Goal: Transaction & Acquisition: Book appointment/travel/reservation

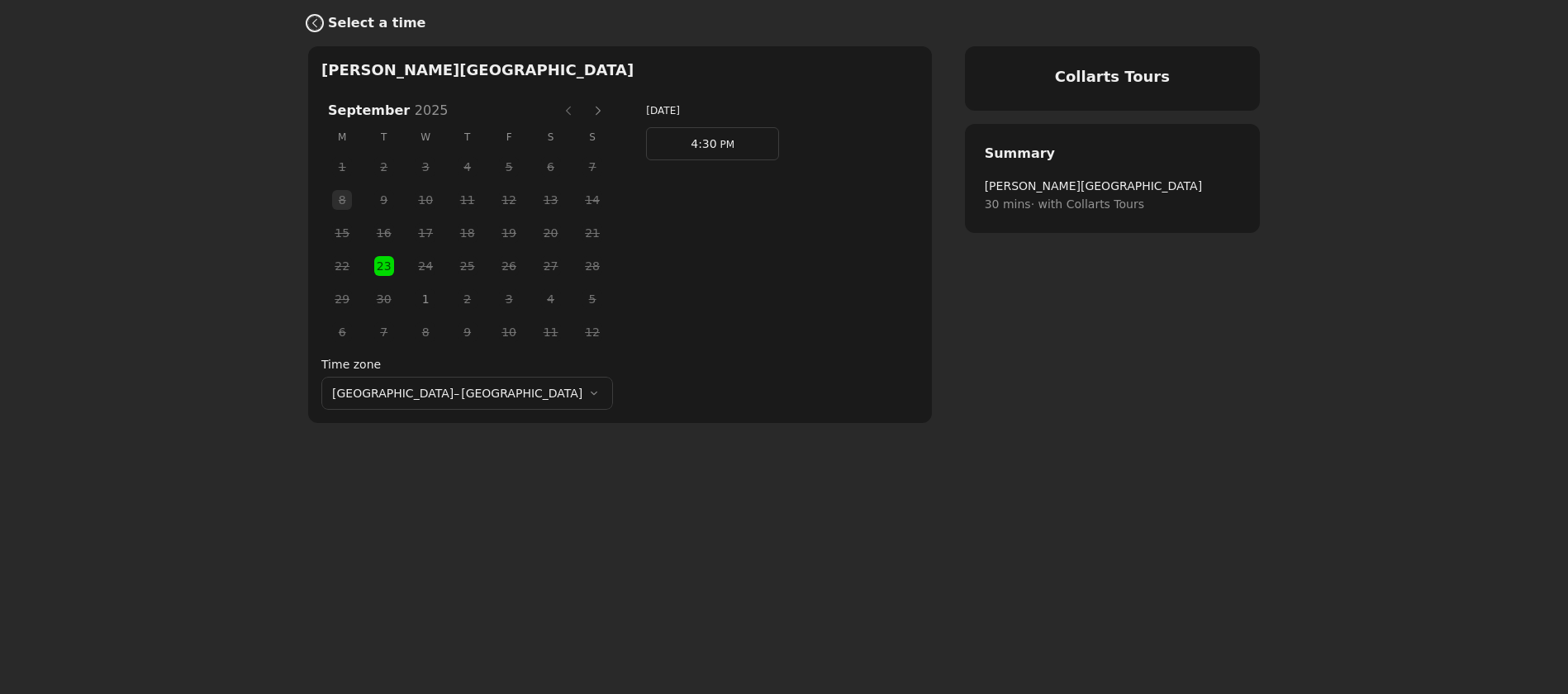
click at [326, 21] on link "Back" at bounding box center [312, 23] width 33 height 40
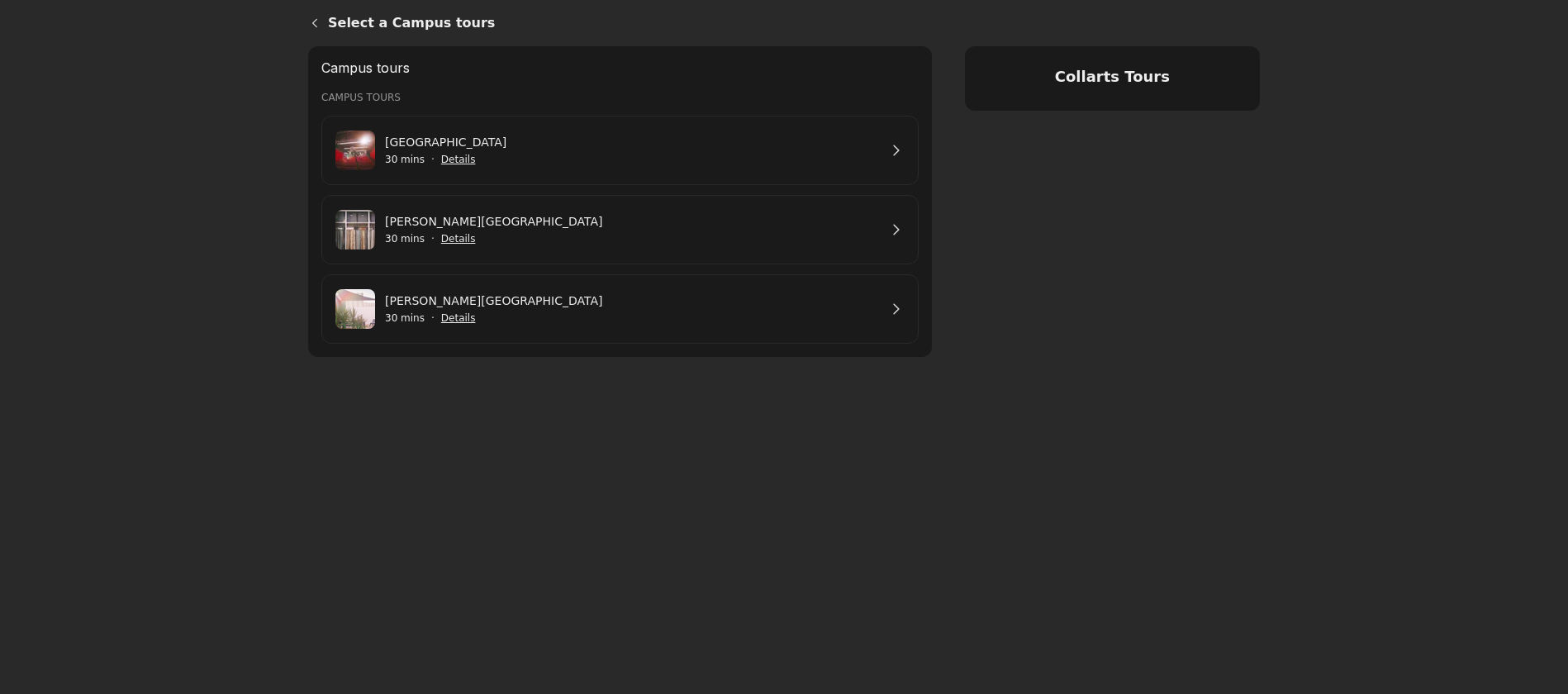
click at [427, 310] on link "[PERSON_NAME][GEOGRAPHIC_DATA]" at bounding box center [631, 301] width 493 height 19
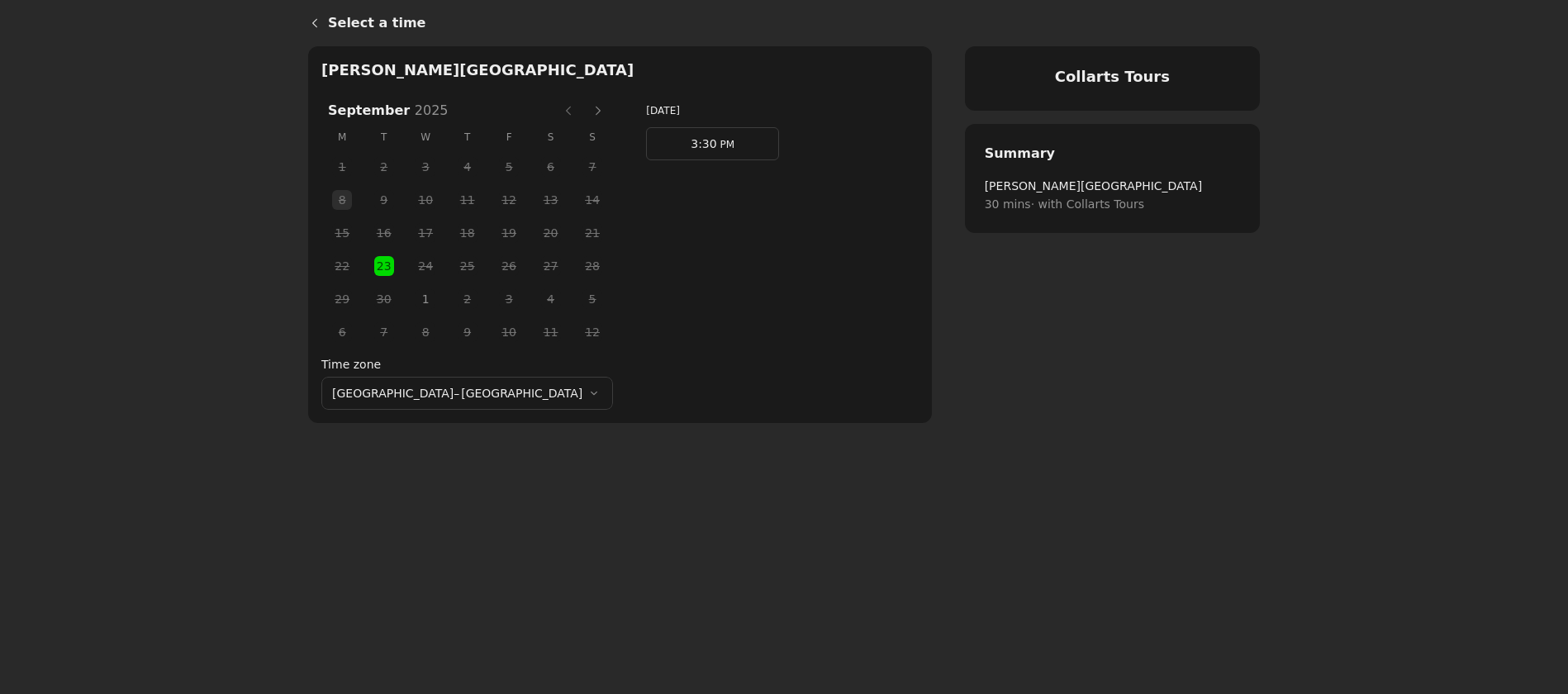
click at [414, 302] on span "1" at bounding box center [426, 299] width 25 height 25
click at [647, 152] on link "3:30 PM" at bounding box center [713, 144] width 133 height 33
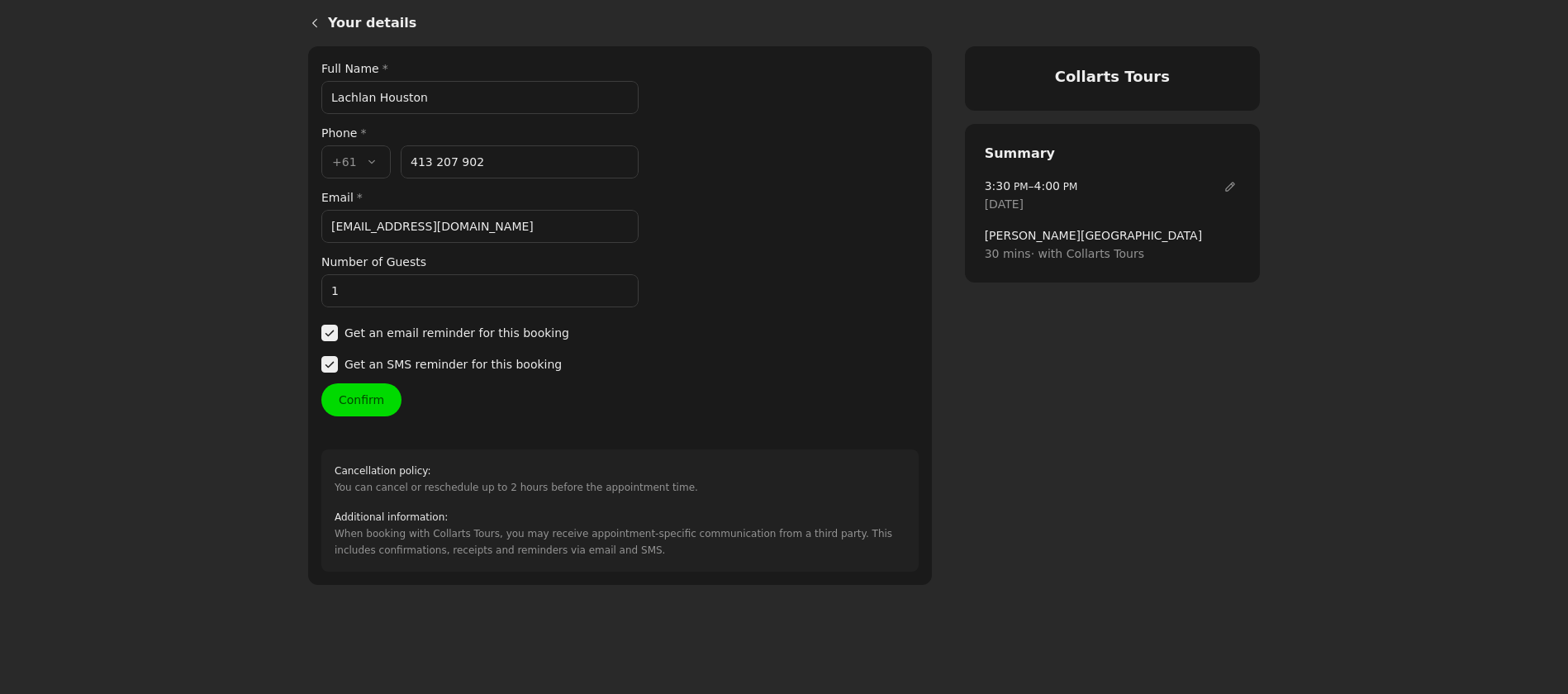
drag, startPoint x: 427, startPoint y: 105, endPoint x: 314, endPoint y: 105, distance: 113.0
click at [314, 105] on div "Your details Full Name * Lachlan Houston Phone * Country code * , +61 +61 Phone…" at bounding box center [620, 316] width 623 height 539
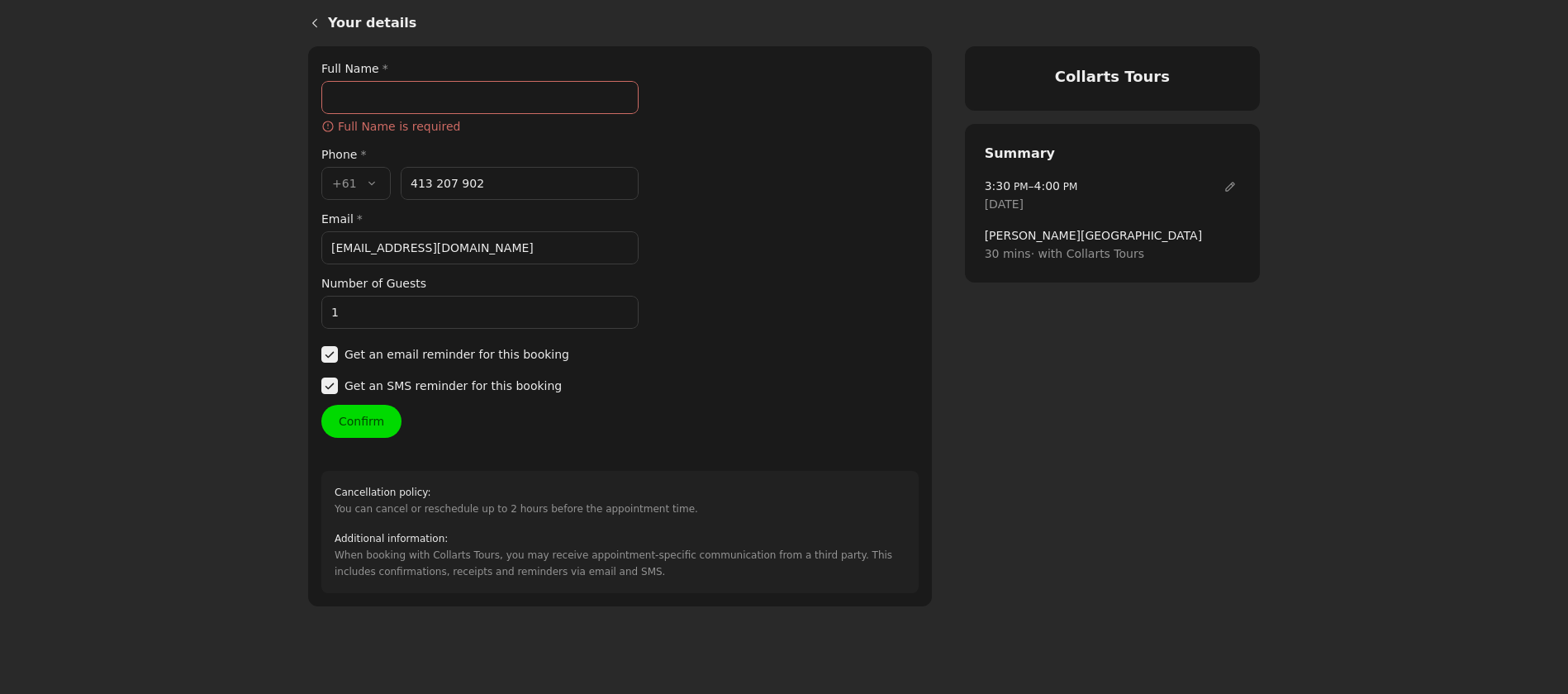
paste input "ktgray27@icloud.com"
type input "ktgray27@icloud.com"
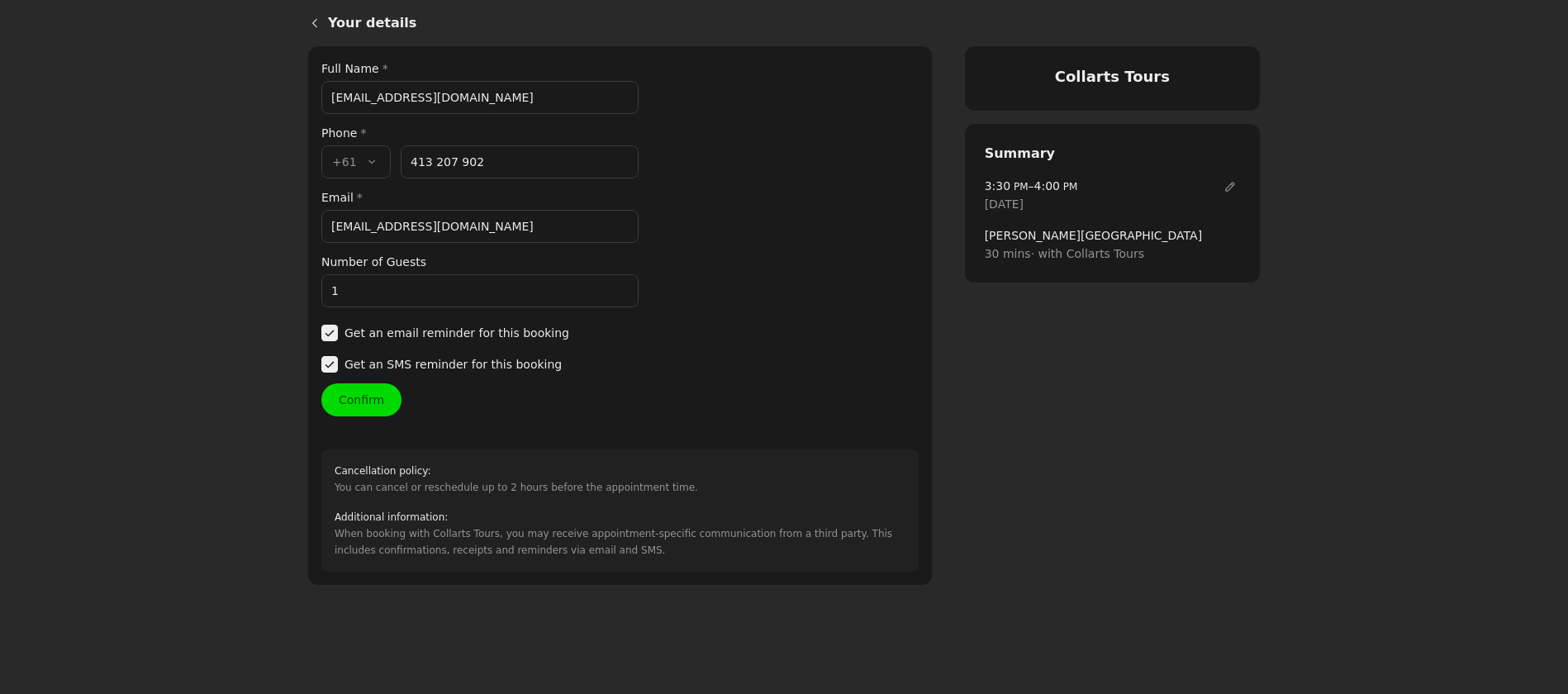
drag, startPoint x: 473, startPoint y: 246, endPoint x: 220, endPoint y: 242, distance: 253.0
click at [220, 242] on main "Your details Collarts Tours Your details Full Name * ktgray27@icloud.com Phone …" at bounding box center [784, 347] width 1568 height 694
drag, startPoint x: 463, startPoint y: 234, endPoint x: 321, endPoint y: 228, distance: 142.1
click at [321, 228] on div "Your details Full Name * ktgray27@icloud.com Phone * Country code * , +61 +61 P…" at bounding box center [620, 316] width 623 height 539
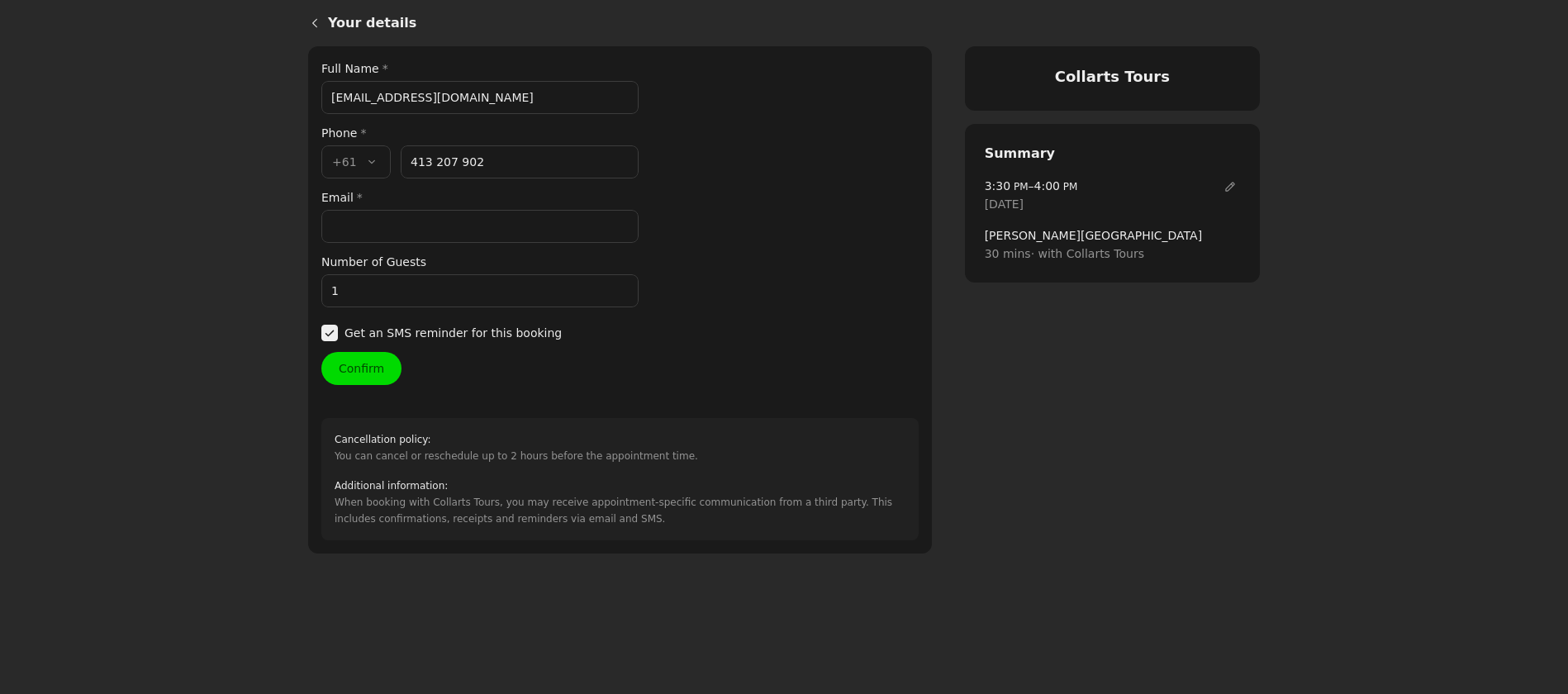
paste input "ktgray27@icloud.com"
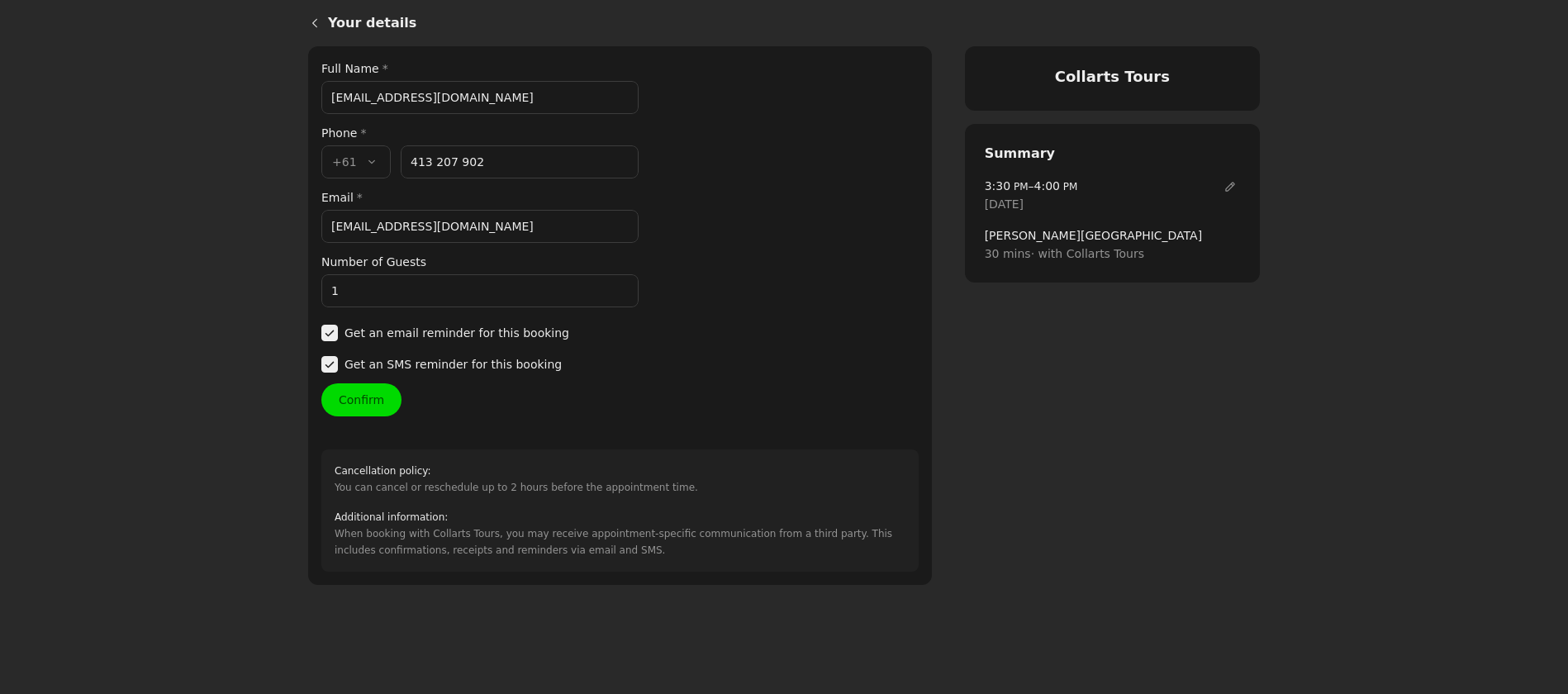
type input "ktgray27@icloud.com"
drag, startPoint x: 455, startPoint y: 95, endPoint x: 287, endPoint y: 94, distance: 168.0
click at [287, 94] on main "Your details Collarts Tours Your details Full Name * ktgray27@icloud.com Phone …" at bounding box center [784, 347] width 1568 height 694
type input "Katie"
drag, startPoint x: 488, startPoint y: 164, endPoint x: 388, endPoint y: 161, distance: 100.0
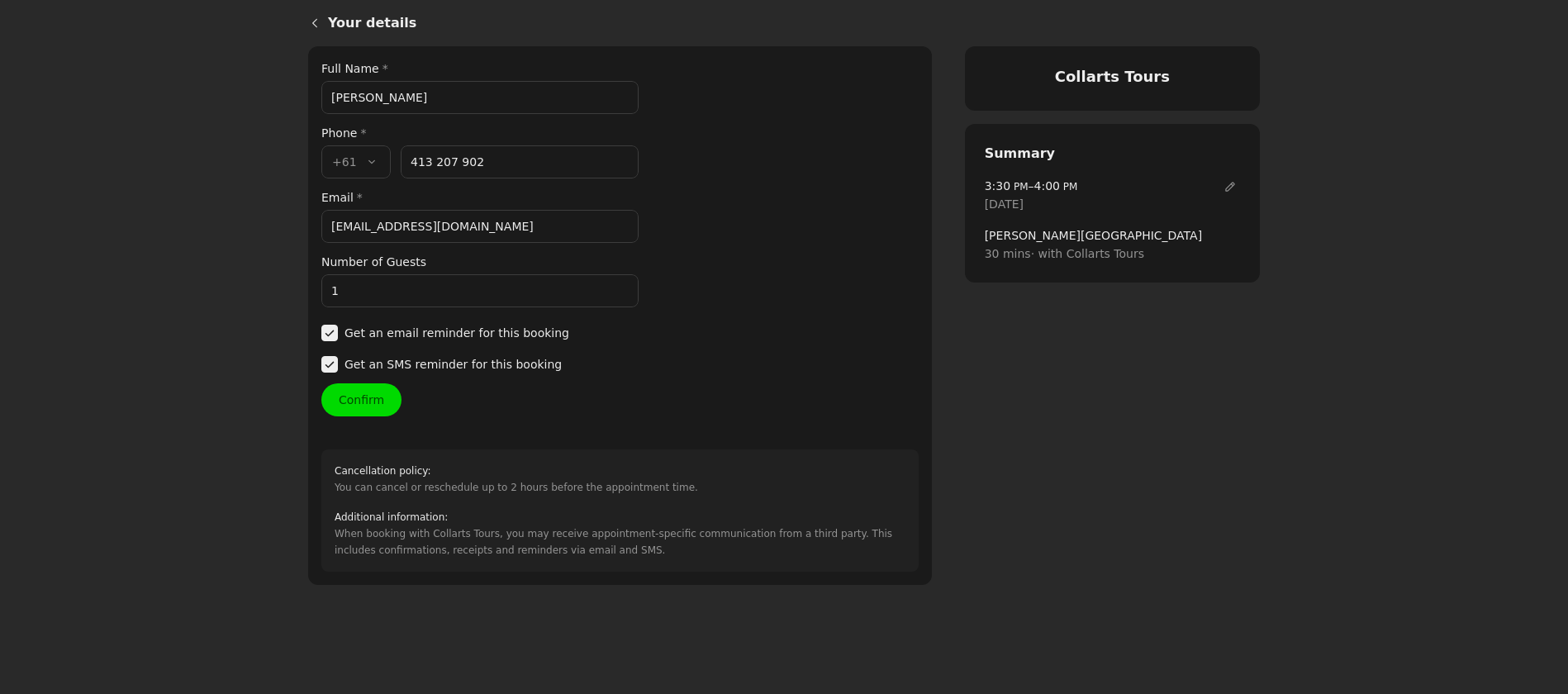
click at [388, 161] on div "Country code * , +61 +61 Phone number * 413 207 902" at bounding box center [479, 162] width 317 height 33
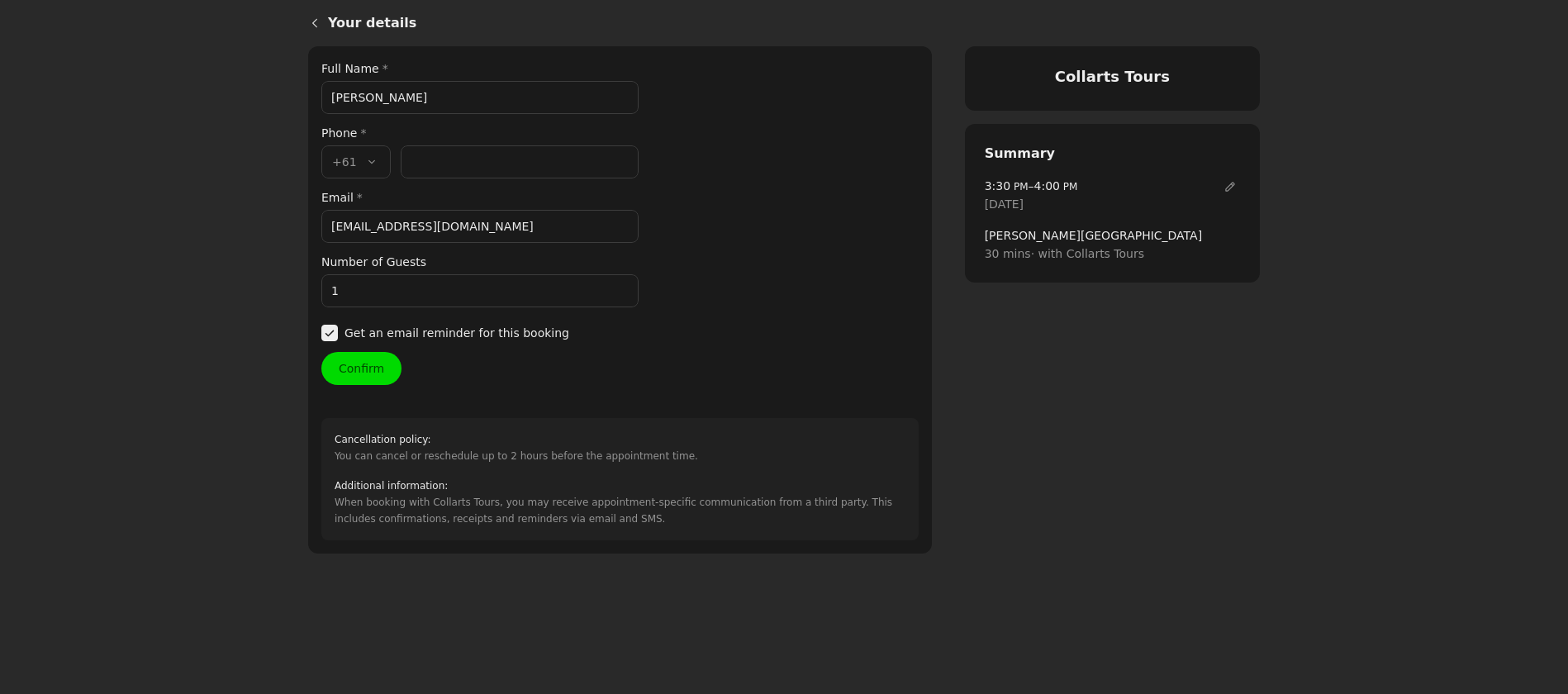
paste input "401 421 613"
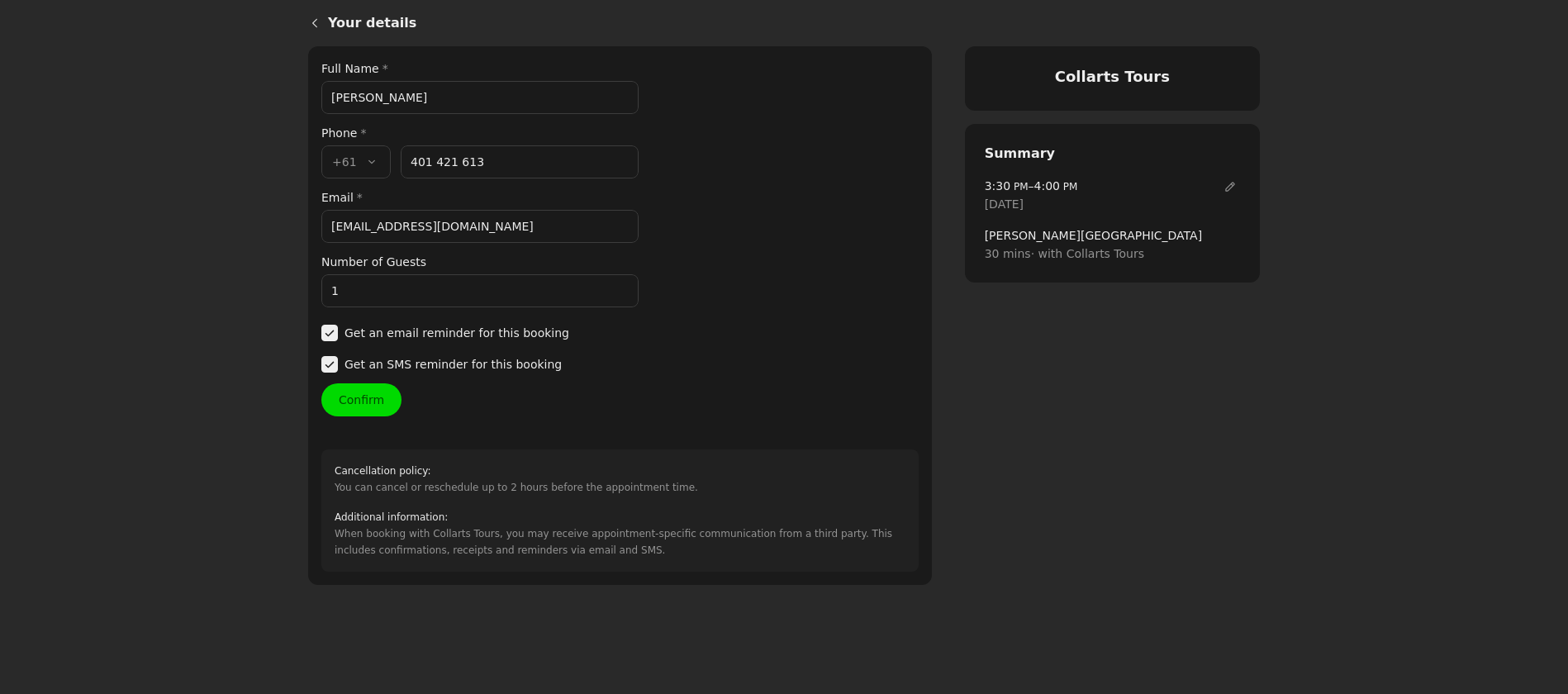
type input "401 421 613"
click at [382, 403] on button "Confirm" at bounding box center [361, 400] width 80 height 33
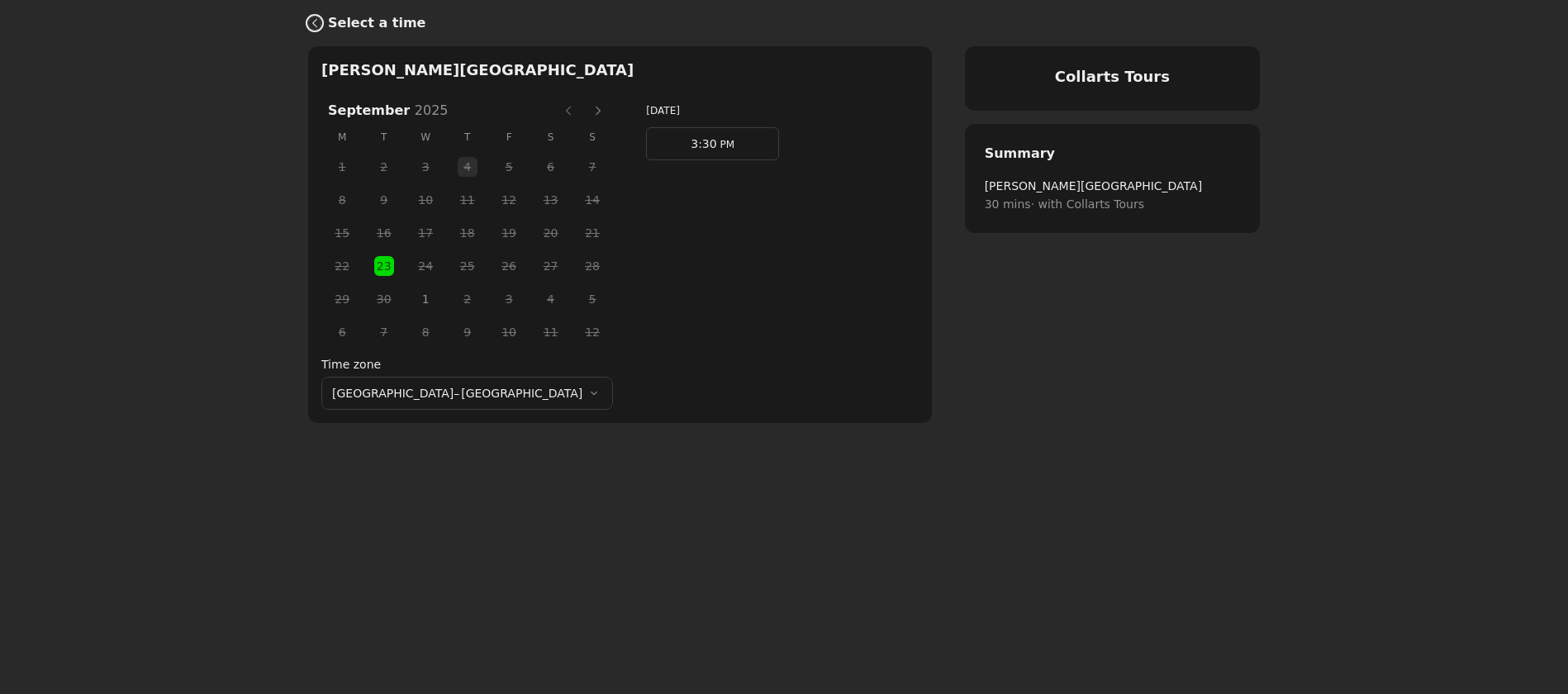
click at [319, 25] on icon "Back" at bounding box center [315, 23] width 13 height 13
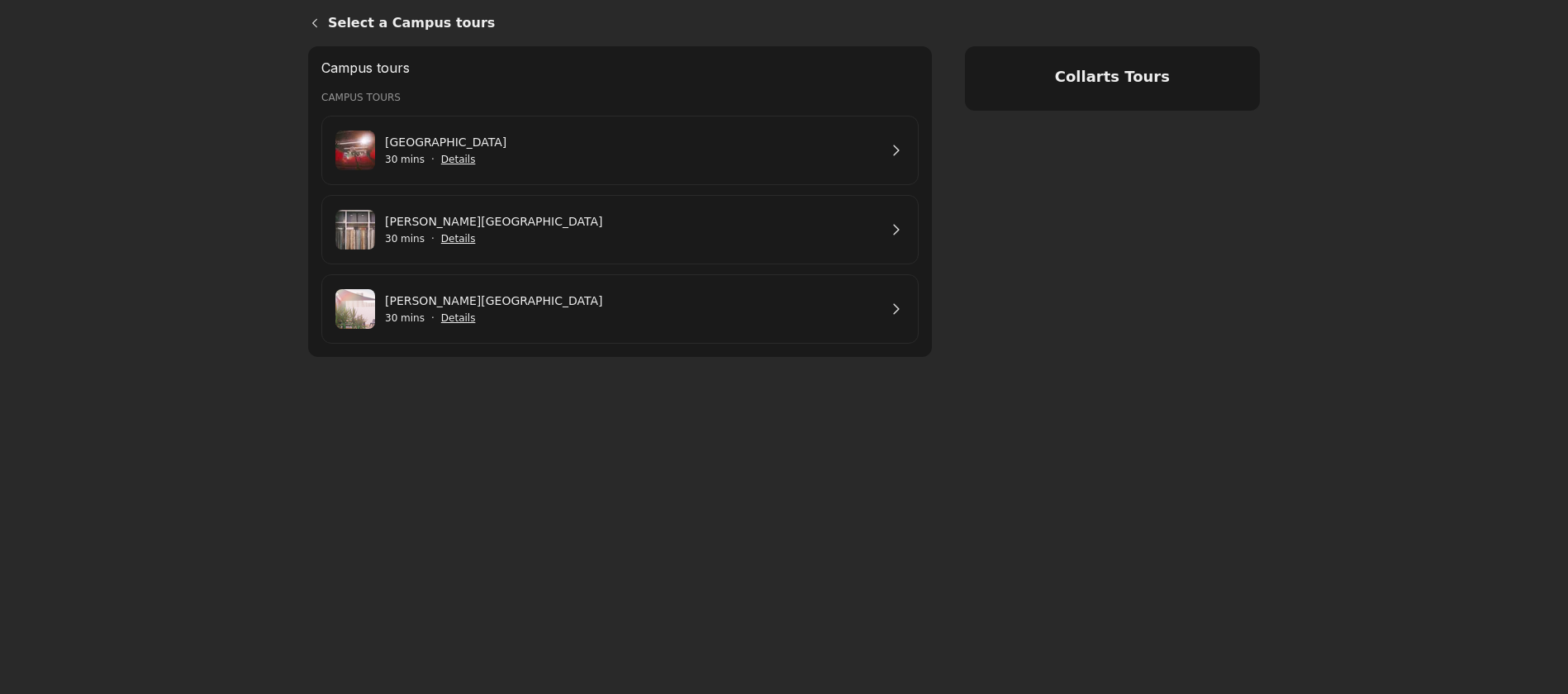
click at [415, 216] on link "[PERSON_NAME][GEOGRAPHIC_DATA]" at bounding box center [631, 222] width 493 height 19
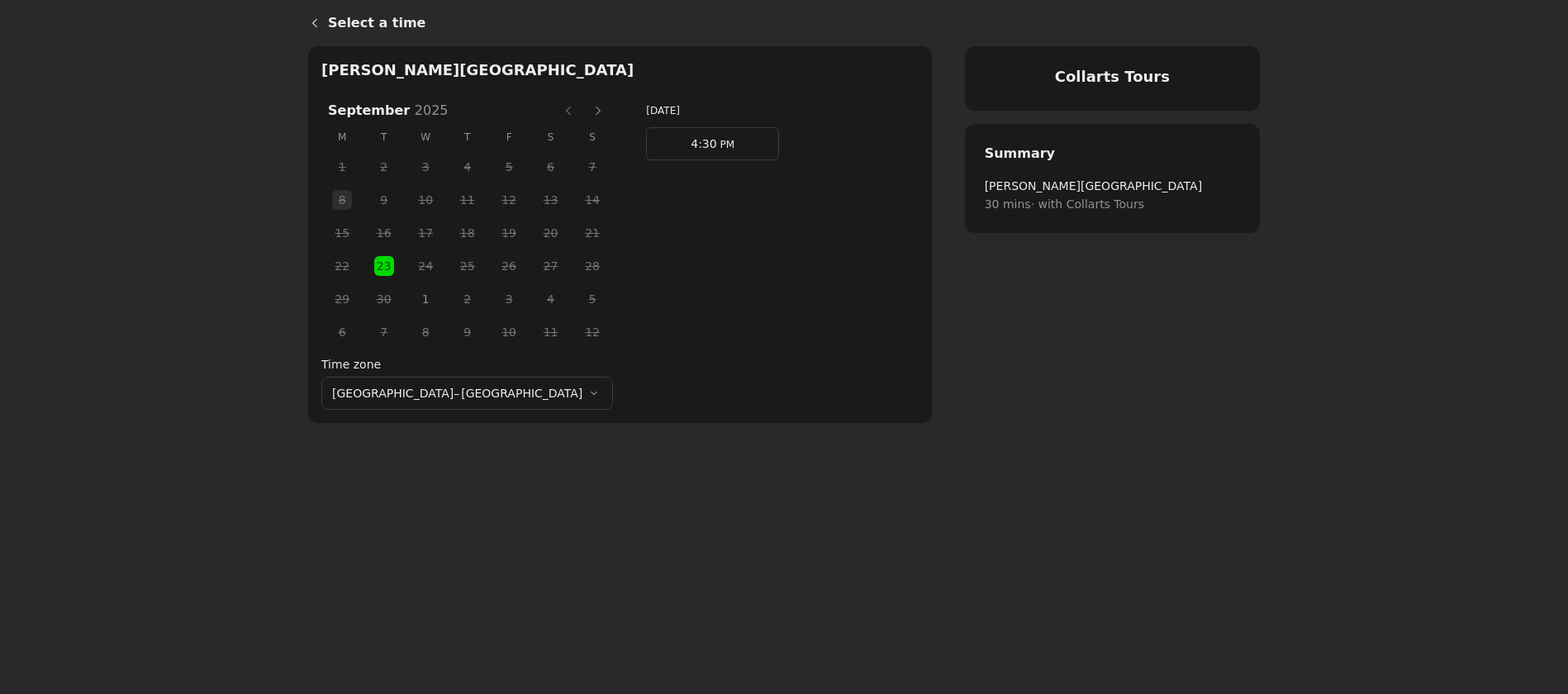
click at [414, 299] on span "1" at bounding box center [426, 299] width 25 height 25
click at [414, 302] on span "1" at bounding box center [426, 299] width 25 height 25
click at [647, 141] on link "4:30 PM" at bounding box center [713, 144] width 133 height 33
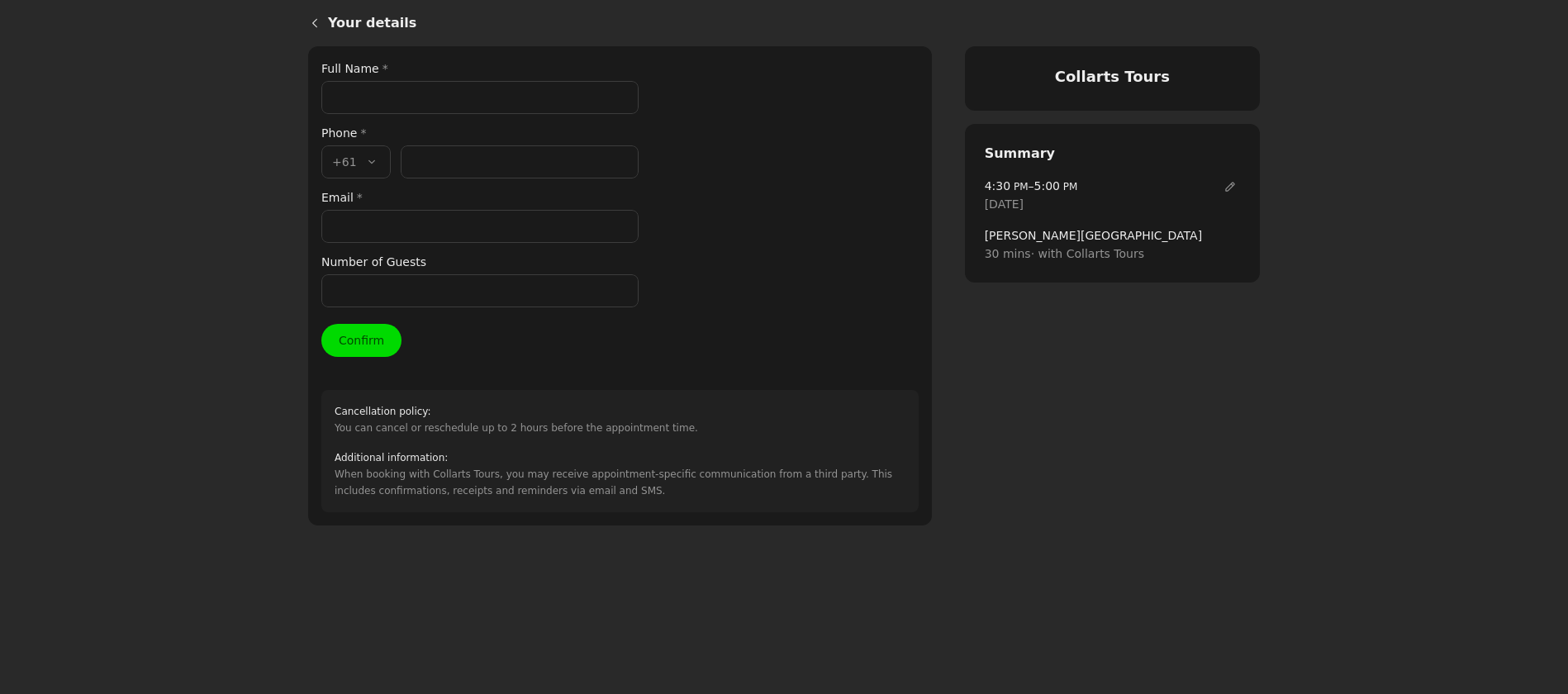
click at [383, 97] on input "Full Name *" at bounding box center [479, 98] width 317 height 33
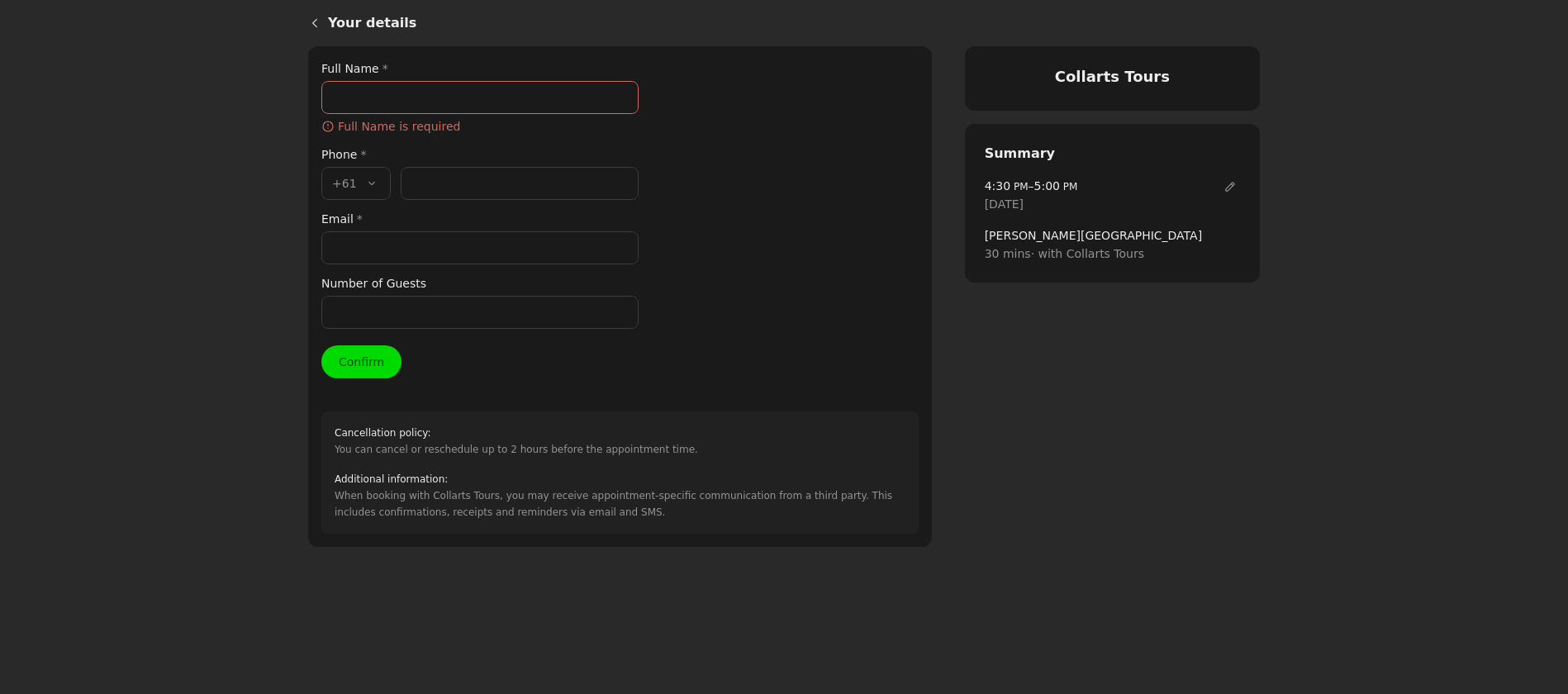
click at [376, 101] on input "Full Name *" at bounding box center [479, 98] width 317 height 33
type input "Annika"
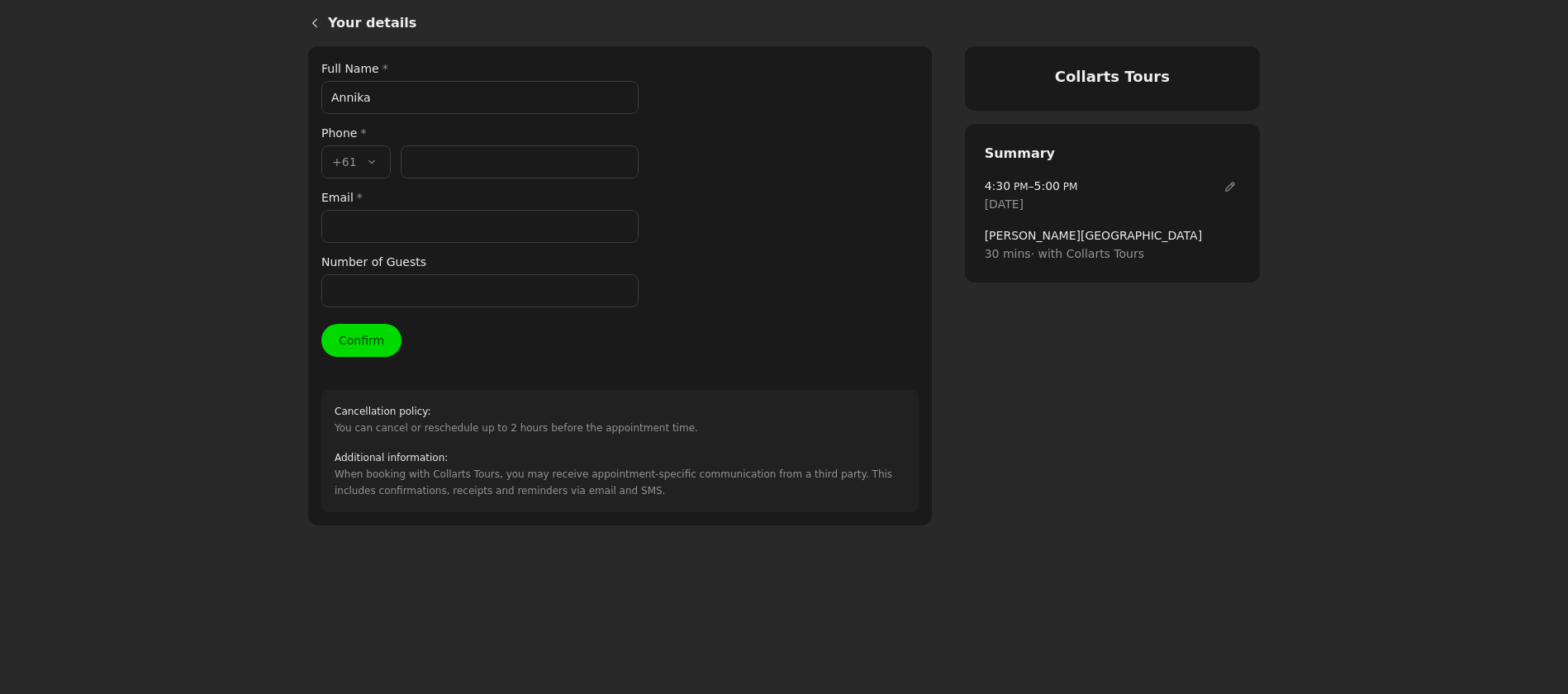
click at [422, 161] on input "Phone number *" at bounding box center [519, 162] width 238 height 33
click at [392, 217] on div "Email *" at bounding box center [479, 216] width 317 height 55
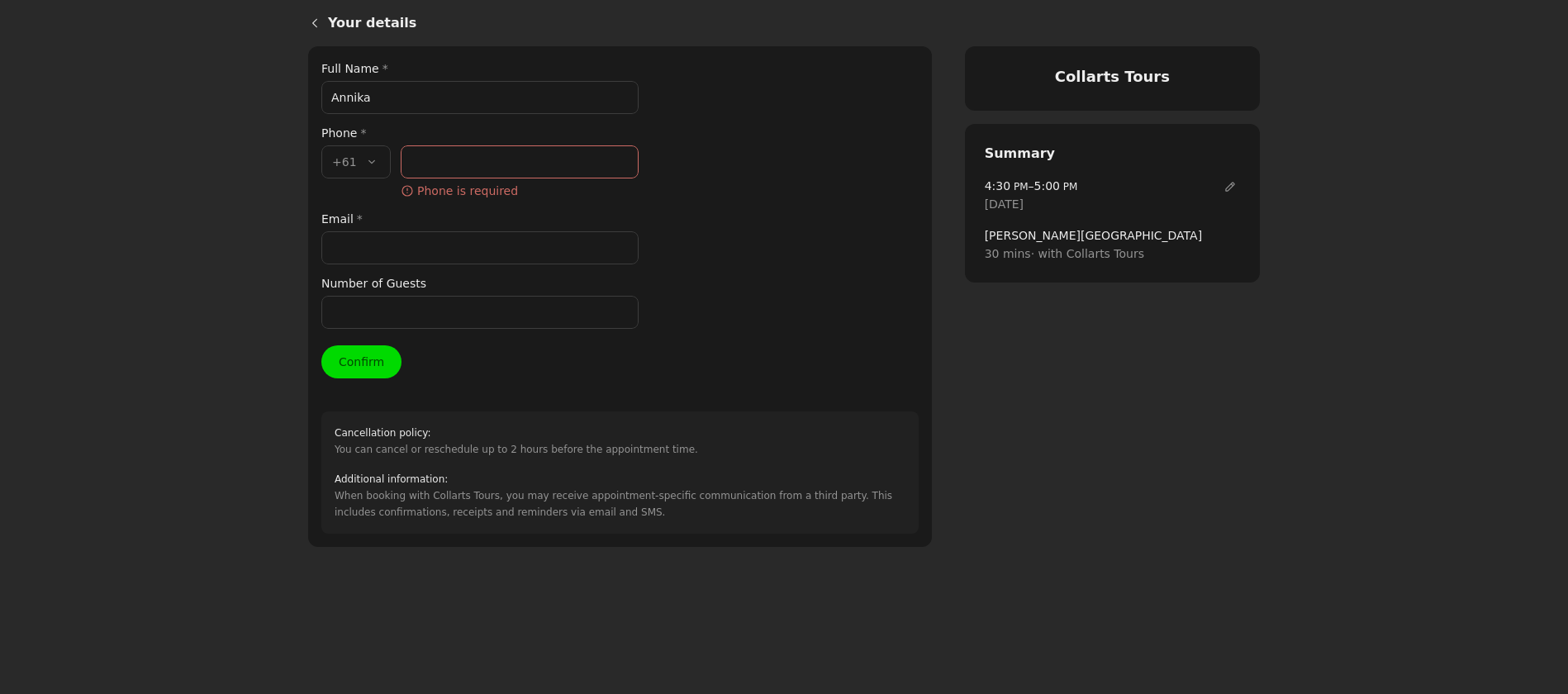
paste input "[EMAIL_ADDRESS][DOMAIN_NAME]"
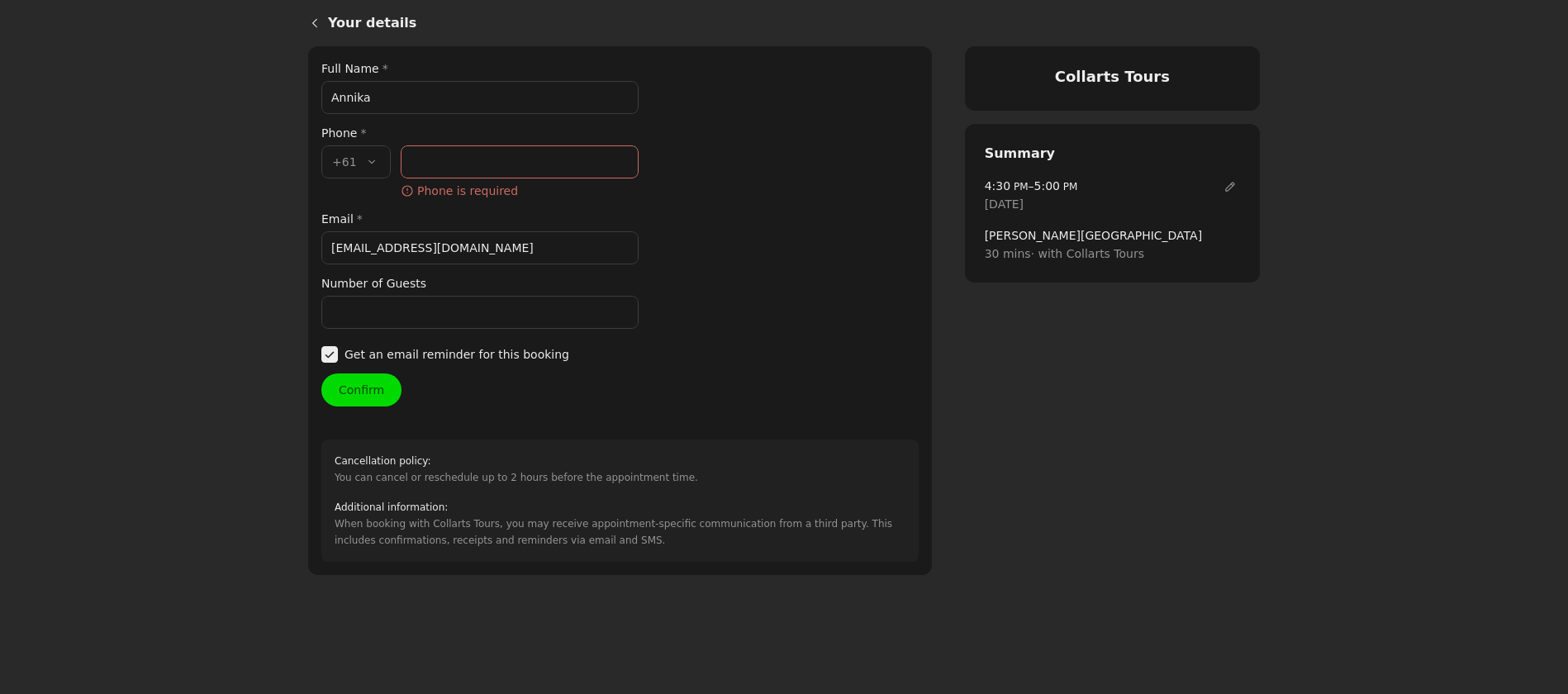
type input "[EMAIL_ADDRESS][DOMAIN_NAME]"
click at [406, 105] on input "Annika" at bounding box center [479, 98] width 317 height 33
type input "[PERSON_NAME]"
click at [451, 163] on input "Phone number *" at bounding box center [519, 162] width 238 height 33
click at [438, 167] on input "Phone number *" at bounding box center [519, 162] width 238 height 33
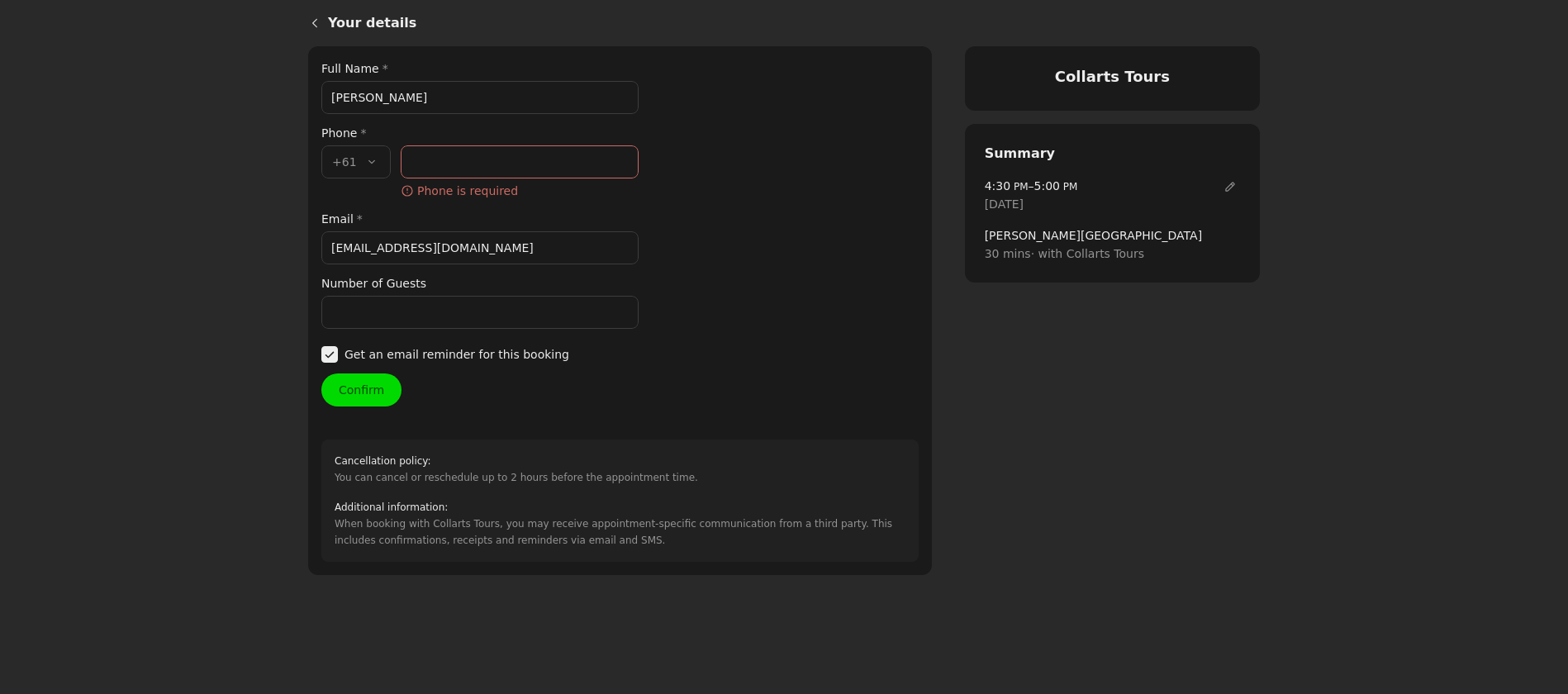
paste input "476721095Preferred Email"
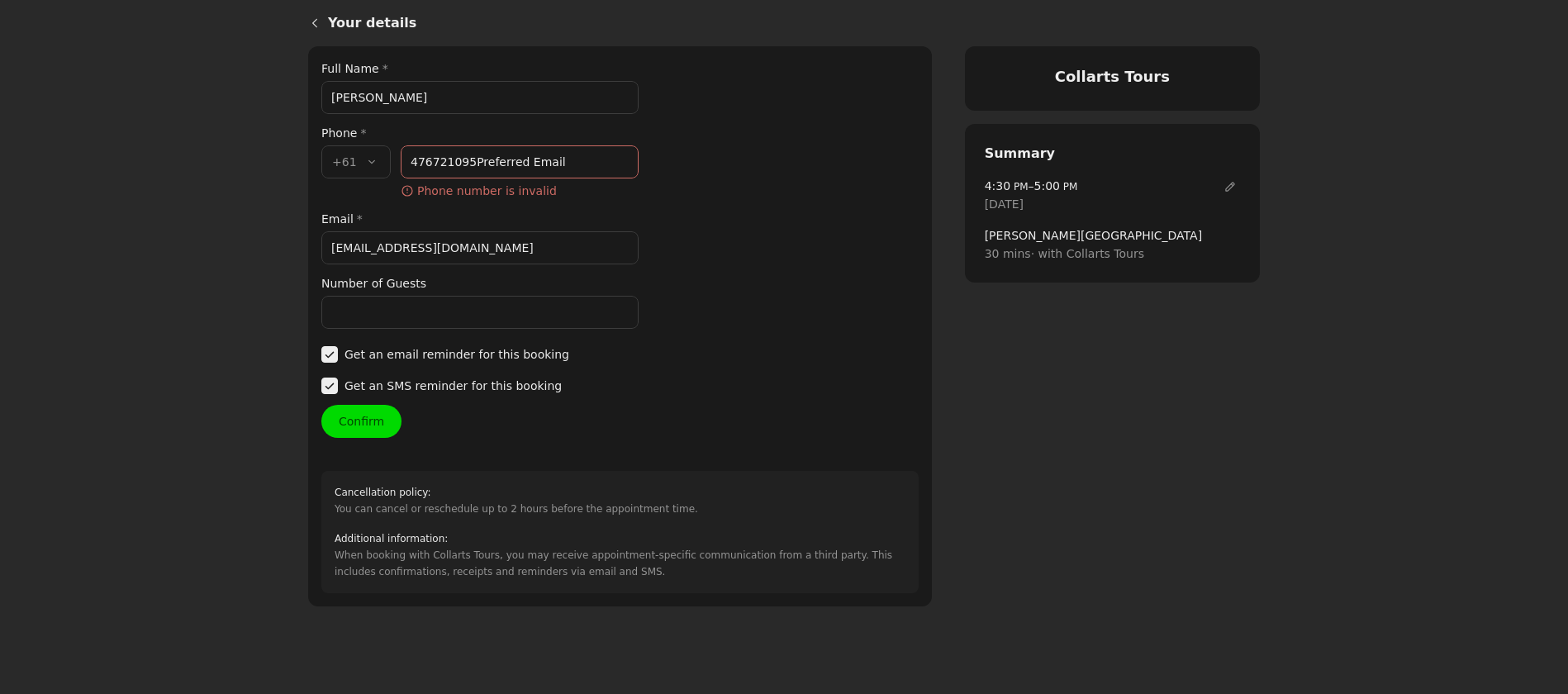
drag, startPoint x: 574, startPoint y: 163, endPoint x: 473, endPoint y: 157, distance: 101.2
click at [473, 157] on input "476721095Preferred Email" at bounding box center [519, 162] width 238 height 33
click at [410, 162] on input "476721095" at bounding box center [519, 162] width 238 height 33
type input "476 721 095"
click at [747, 266] on div "Your details Full Name * [PERSON_NAME] Phone * Country code * , +61 +61 Phone n…" at bounding box center [620, 326] width 598 height 534
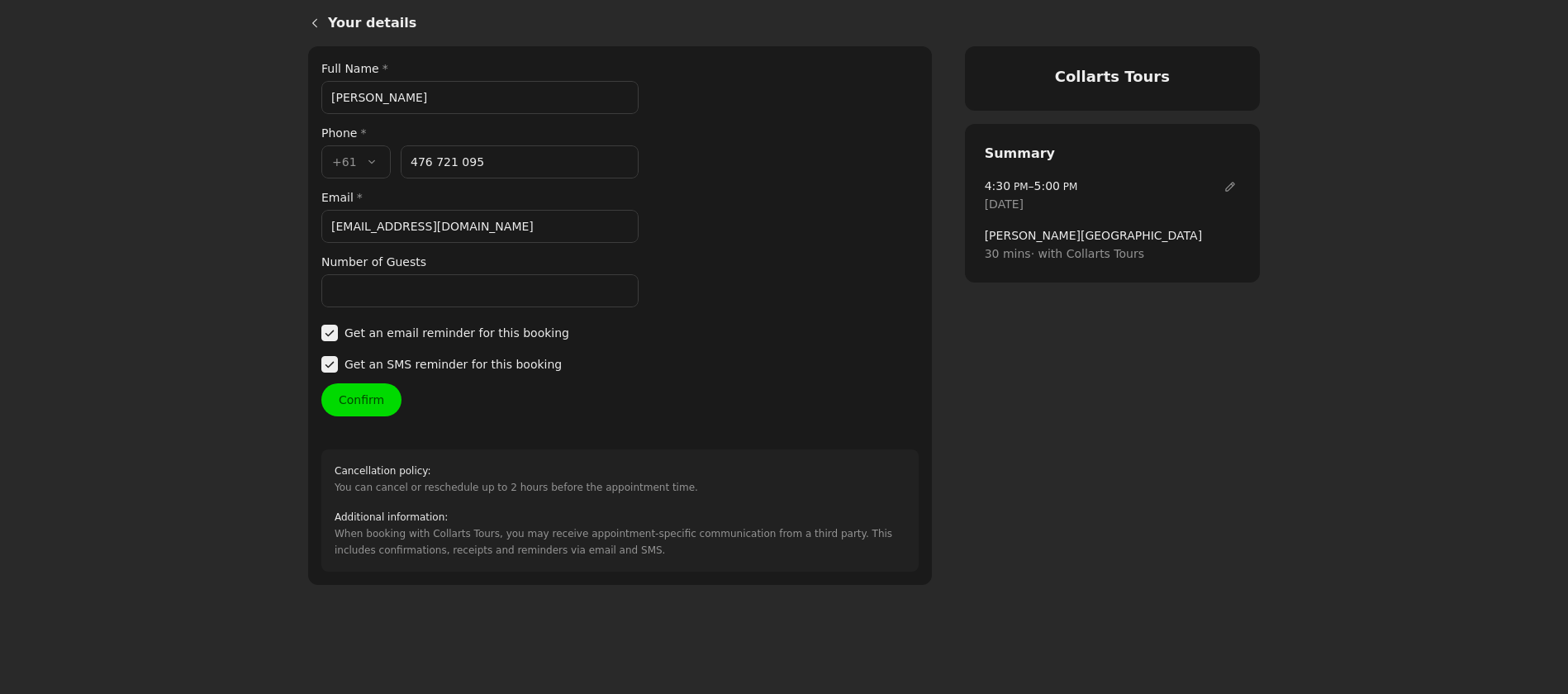
click at [397, 298] on input "Number of Guests" at bounding box center [479, 291] width 317 height 33
type input "1"
click at [377, 398] on button "Confirm" at bounding box center [361, 400] width 80 height 33
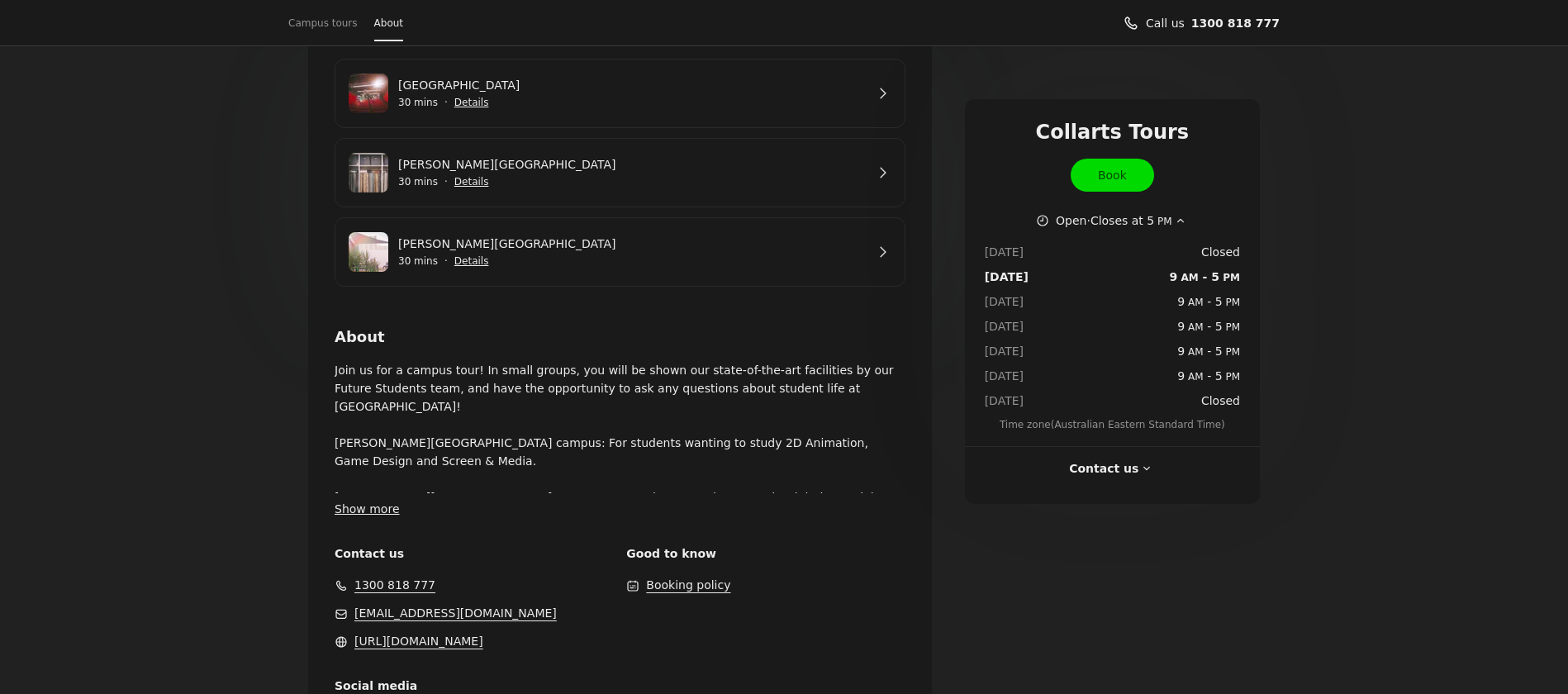
scroll to position [383, 0]
click at [471, 105] on span "Show details for Wellington St Campus" at bounding box center [471, 98] width 36 height 36
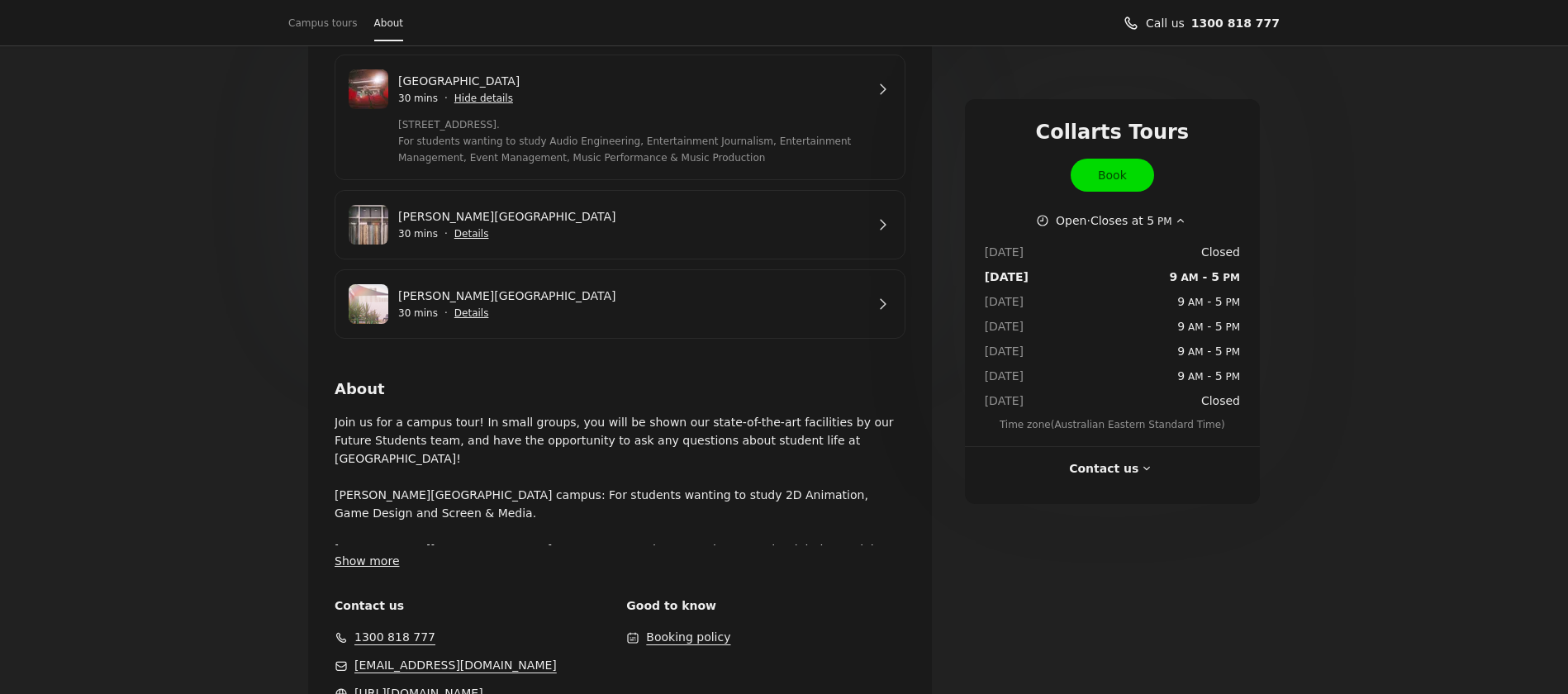
click at [536, 226] on link "[PERSON_NAME][GEOGRAPHIC_DATA]" at bounding box center [632, 217] width 467 height 19
